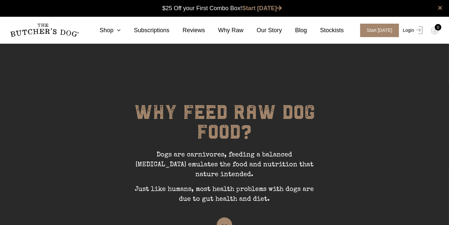
click at [411, 32] on link "Login" at bounding box center [412, 30] width 21 height 13
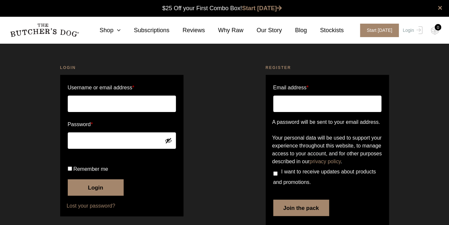
scroll to position [0, 0]
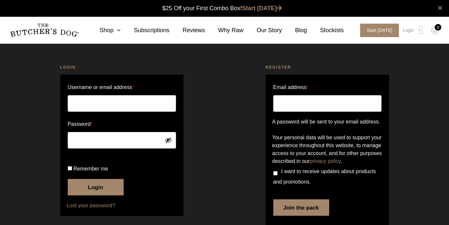
click at [146, 106] on input "Username or email address *" at bounding box center [122, 103] width 108 height 16
type input "[PERSON_NAME][EMAIL_ADDRESS][PERSON_NAME][DOMAIN_NAME]"
click at [68, 171] on input "Remember me" at bounding box center [70, 169] width 4 height 4
checkbox input "true"
click at [90, 196] on button "Login" at bounding box center [96, 187] width 56 height 16
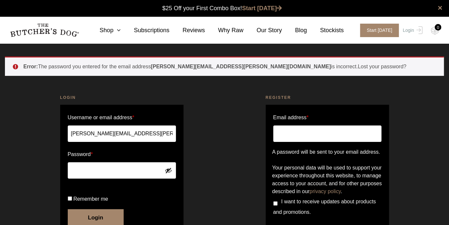
scroll to position [0, 0]
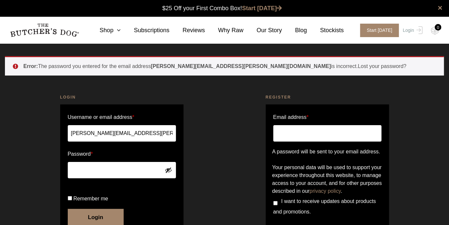
click at [68, 209] on button "Login" at bounding box center [96, 217] width 56 height 16
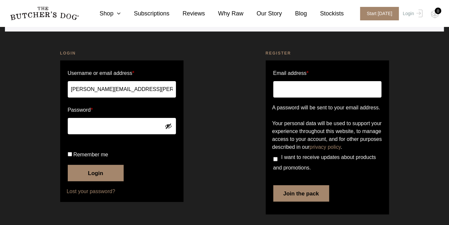
scroll to position [68, 0]
click at [71, 153] on input "Remember me" at bounding box center [70, 154] width 4 height 4
checkbox input "true"
click at [87, 176] on button "Login" at bounding box center [96, 173] width 56 height 16
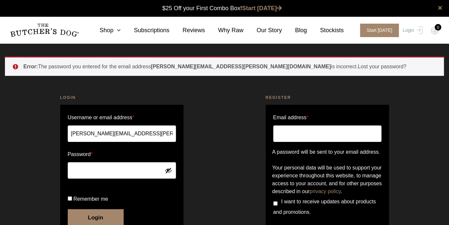
scroll to position [0, 0]
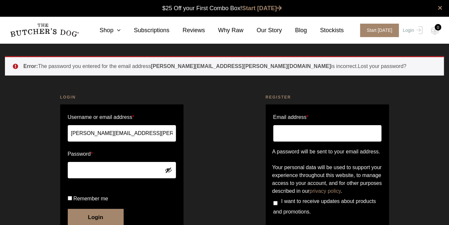
click at [160, 132] on input "[PERSON_NAME][EMAIL_ADDRESS][PERSON_NAME][DOMAIN_NAME]" at bounding box center [122, 133] width 108 height 16
type input "stewart.everitt@outlook.com\\\"
type input "[EMAIL_ADDRESS][PERSON_NAME][DOMAIN_NAME]"
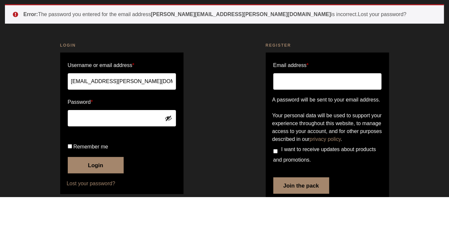
scroll to position [24, 0]
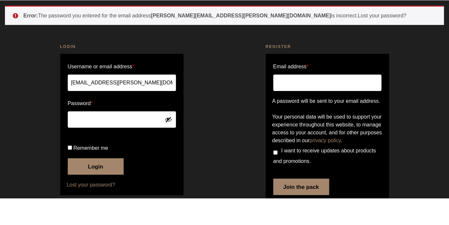
click at [72, 177] on input "Remember me" at bounding box center [70, 174] width 4 height 4
checkbox input "true"
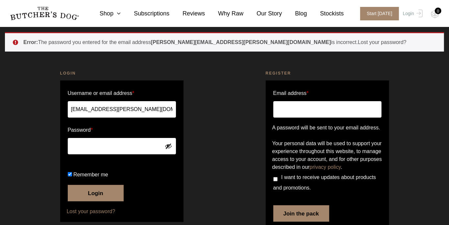
click at [105, 202] on button "Login" at bounding box center [96, 193] width 56 height 16
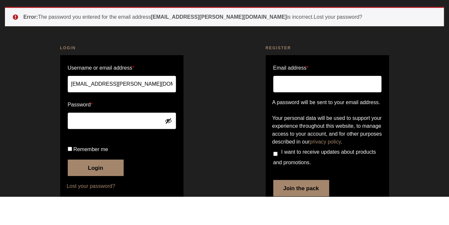
scroll to position [24, 0]
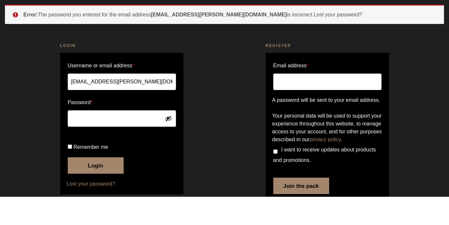
click at [87, 202] on button "Login" at bounding box center [96, 194] width 56 height 16
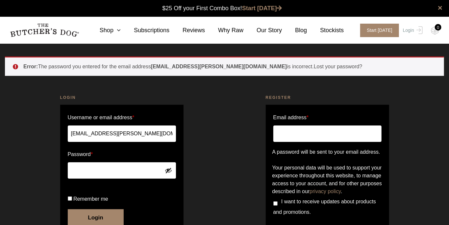
scroll to position [0, 0]
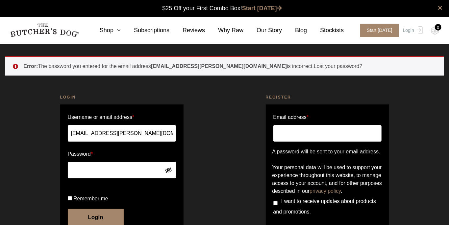
click at [159, 126] on input "[EMAIL_ADDRESS][PERSON_NAME][DOMAIN_NAME]" at bounding box center [122, 133] width 108 height 16
type input "Castor.everitt"
type input "stewart.everitt@outlook.com"
click at [166, 170] on button "Show password" at bounding box center [168, 170] width 7 height 7
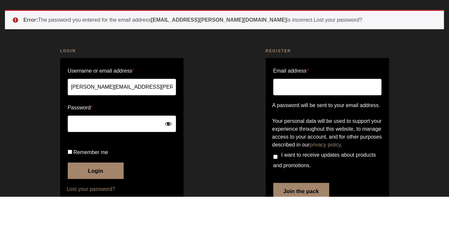
scroll to position [18, 0]
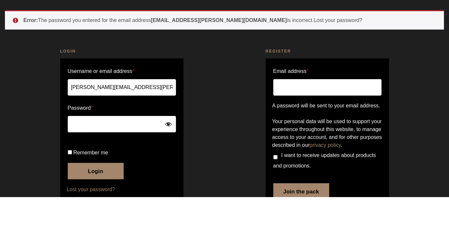
click at [68, 183] on input "Remember me" at bounding box center [70, 180] width 4 height 4
checkbox input "true"
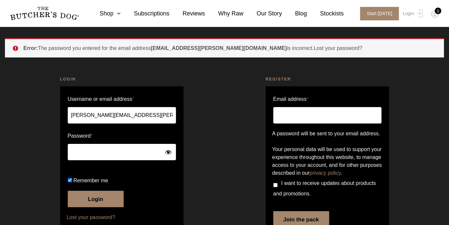
click at [87, 208] on button "Login" at bounding box center [96, 199] width 56 height 16
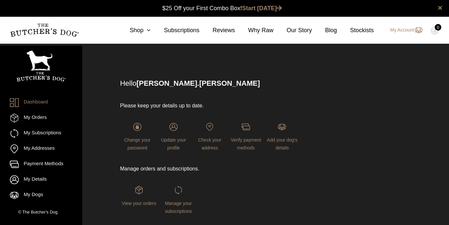
scroll to position [0, 0]
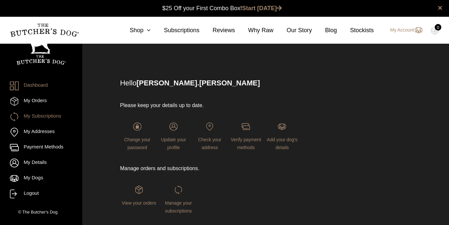
click at [39, 117] on link "My Subscriptions" at bounding box center [41, 117] width 63 height 9
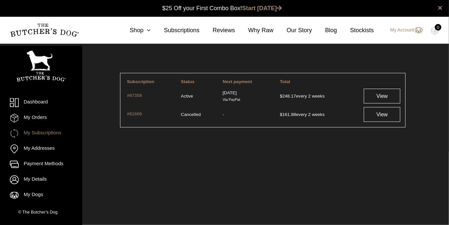
click at [304, 97] on td "$ 248.17 every 2 weeks" at bounding box center [319, 96] width 82 height 18
click at [383, 98] on link "View" at bounding box center [382, 96] width 37 height 15
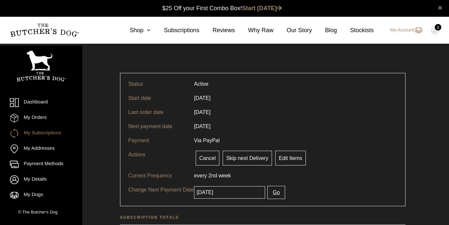
scroll to position [0, 0]
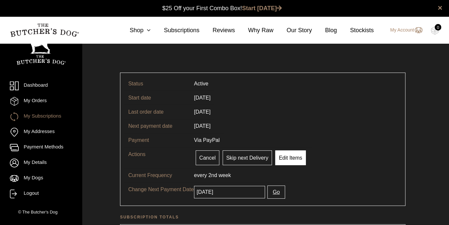
click at [290, 160] on link "Edit Items" at bounding box center [291, 158] width 31 height 15
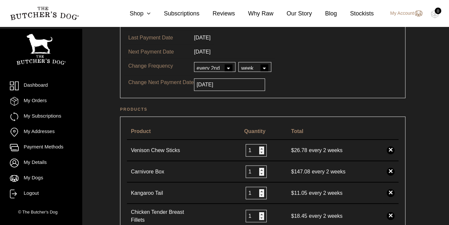
scroll to position [75, 0]
click at [393, 189] on link "×" at bounding box center [391, 193] width 8 height 8
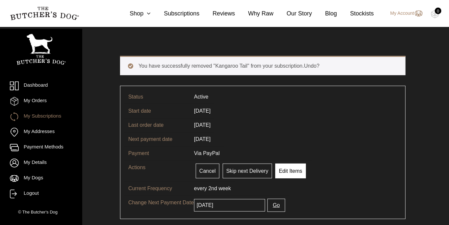
click at [294, 172] on link "Edit Items" at bounding box center [291, 171] width 31 height 15
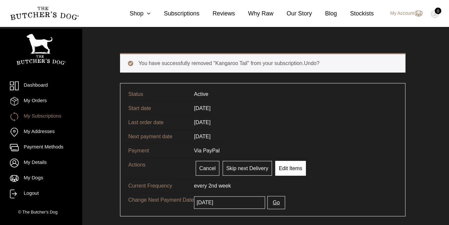
scroll to position [49, 0]
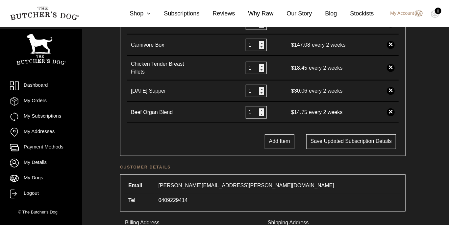
scroll to position [204, 0]
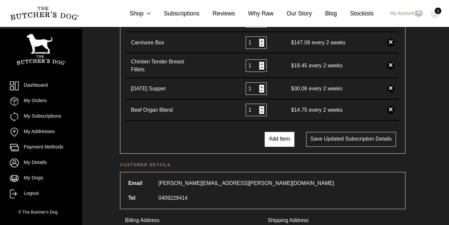
click at [283, 137] on button "Add Item" at bounding box center [280, 139] width 30 height 15
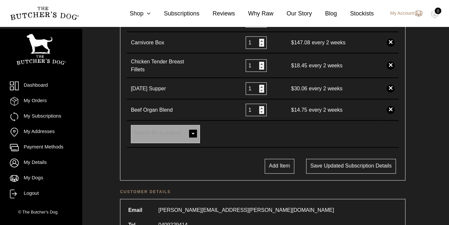
click at [194, 135] on span at bounding box center [193, 134] width 13 height 13
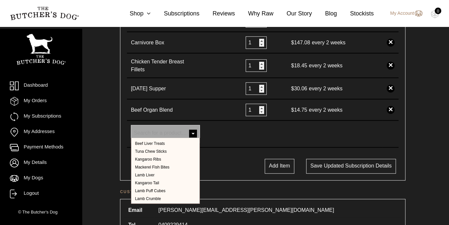
scroll to position [249, 0]
select select "39894"
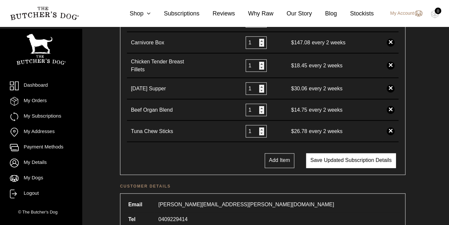
click at [374, 162] on button "Save updated subscription details" at bounding box center [351, 161] width 90 height 15
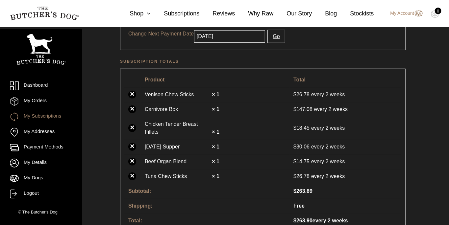
scroll to position [199, 0]
